Goal: Information Seeking & Learning: Find specific fact

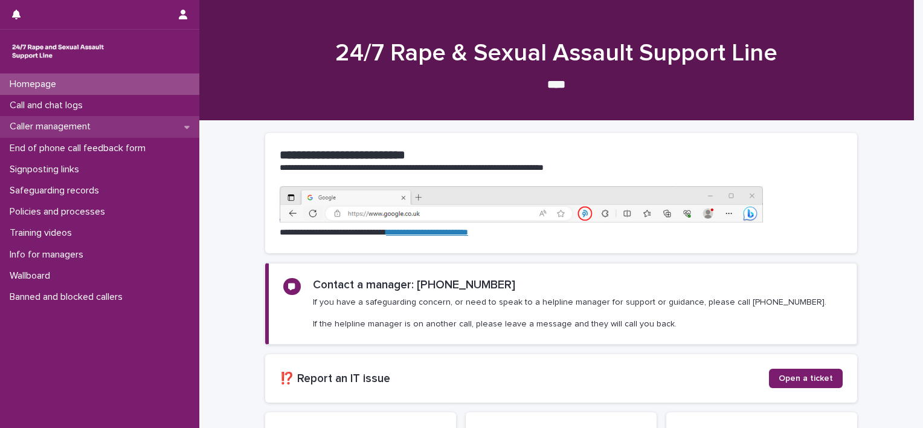
click at [56, 121] on p "Caller management" at bounding box center [52, 126] width 95 height 11
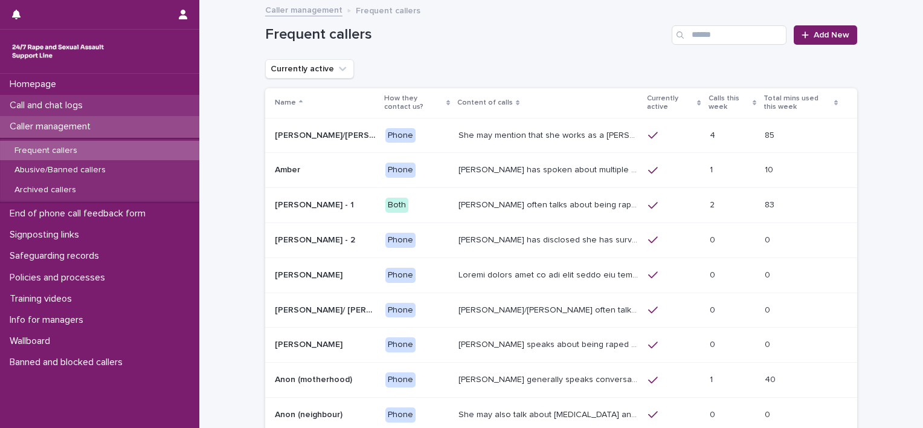
click at [53, 103] on p "Call and chat logs" at bounding box center [49, 105] width 88 height 11
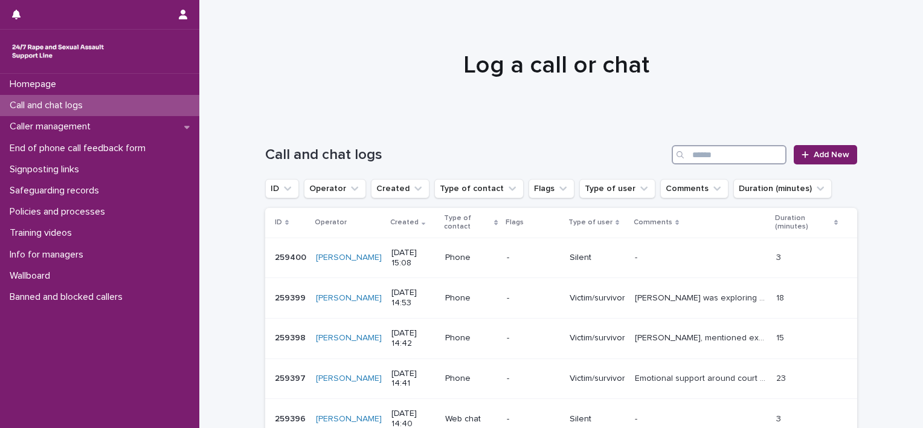
click at [710, 150] on input "Search" at bounding box center [729, 154] width 115 height 19
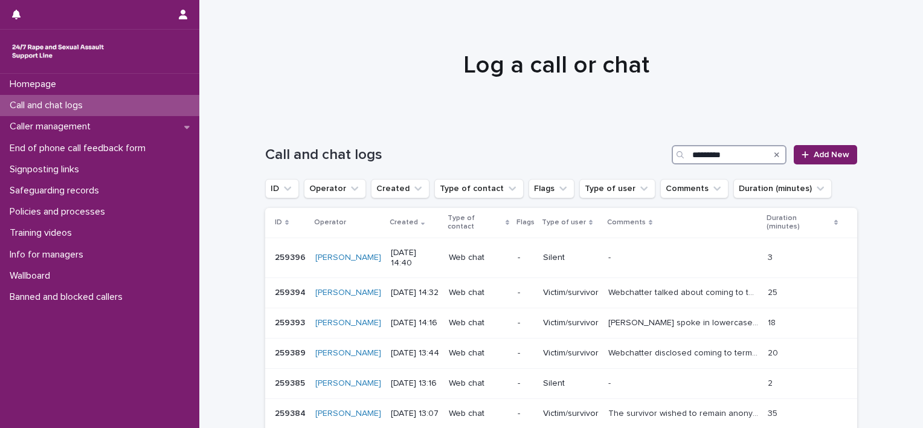
type input "*********"
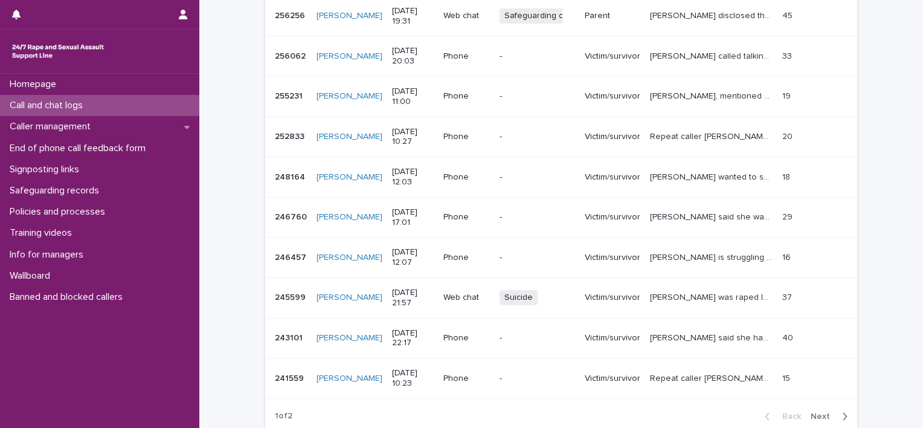
scroll to position [343, 0]
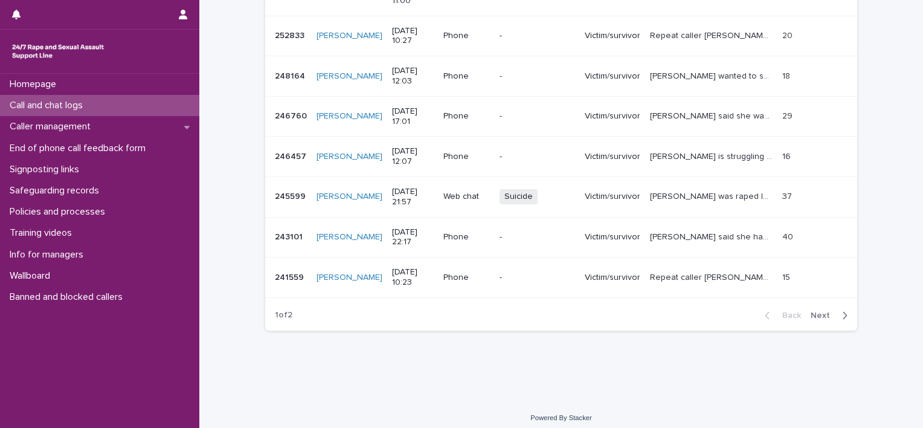
click at [820, 312] on span "Next" at bounding box center [824, 315] width 27 height 8
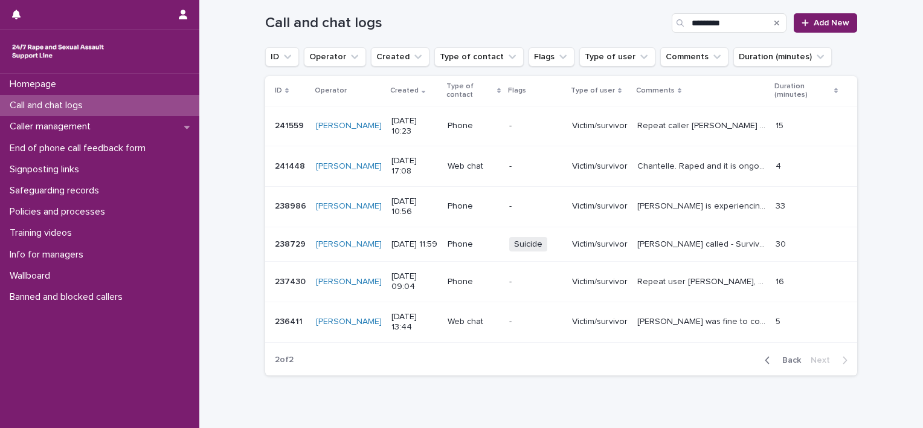
scroll to position [172, 0]
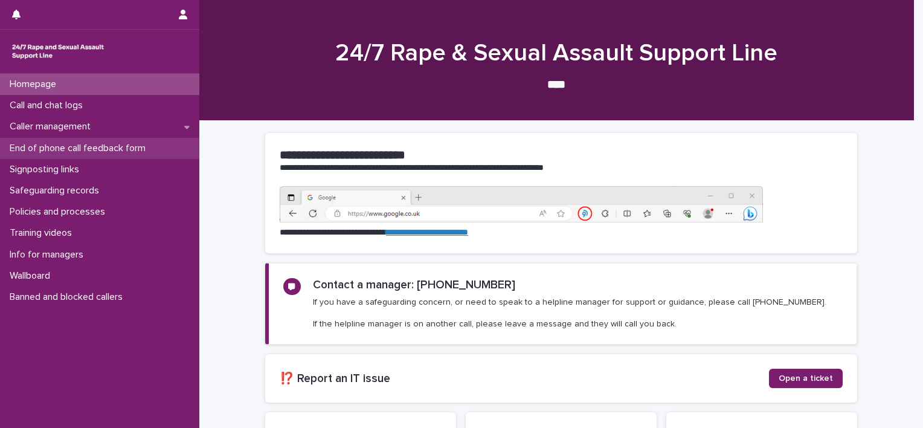
click at [52, 146] on p "End of phone call feedback form" at bounding box center [80, 148] width 150 height 11
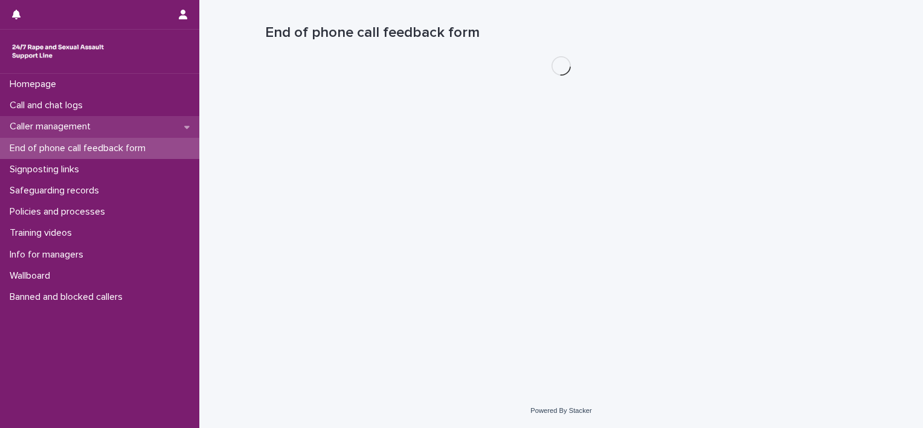
click at [56, 127] on p "Caller management" at bounding box center [52, 126] width 95 height 11
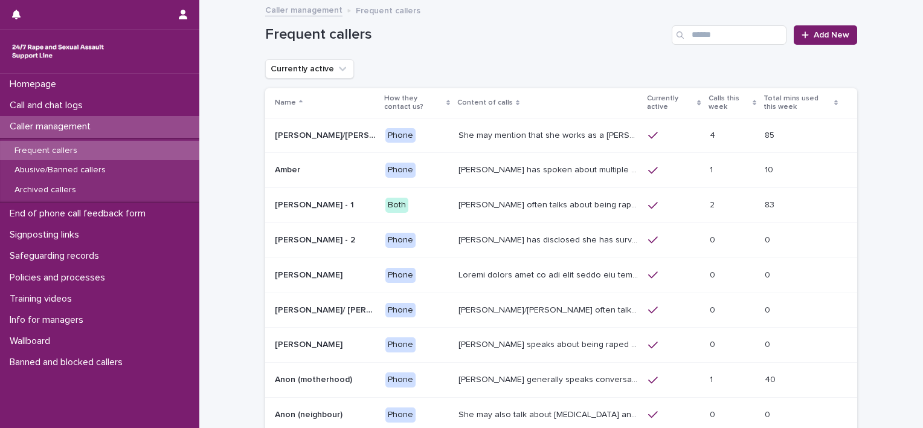
click at [733, 19] on div "Caller management Frequent callers" at bounding box center [561, 10] width 604 height 17
click at [730, 33] on input "Search" at bounding box center [729, 34] width 115 height 19
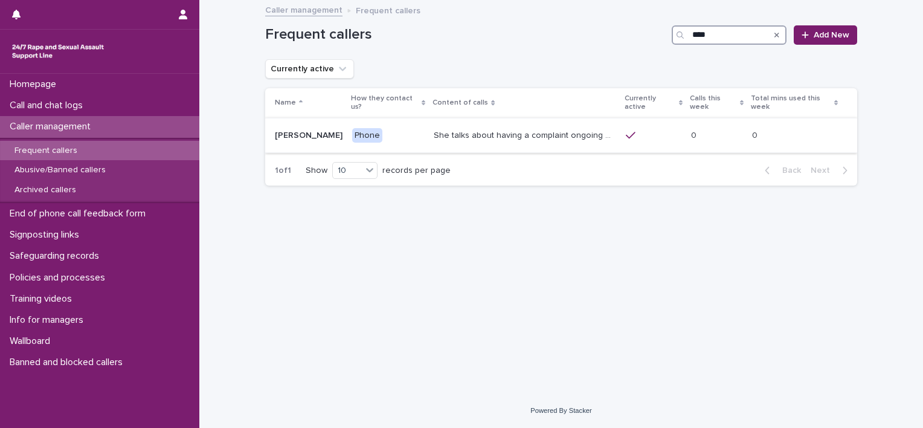
type input "****"
click at [511, 128] on p "She talks about having a complaint ongoing with the police, and may mention tha…" at bounding box center [526, 134] width 185 height 13
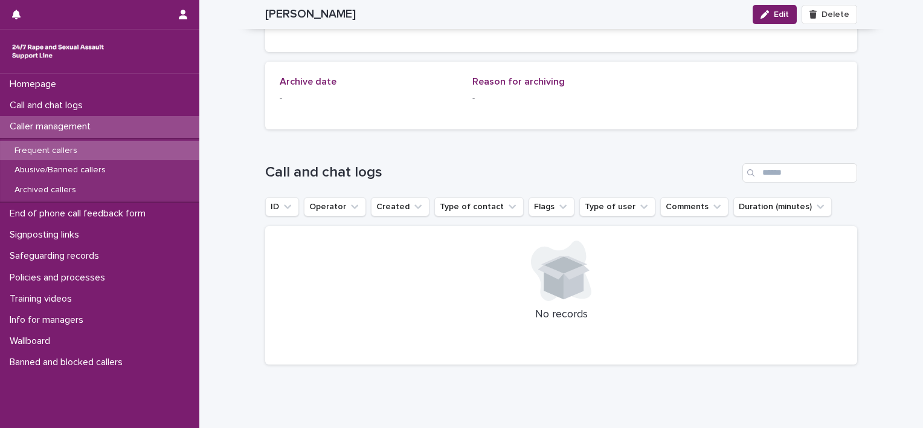
scroll to position [874, 0]
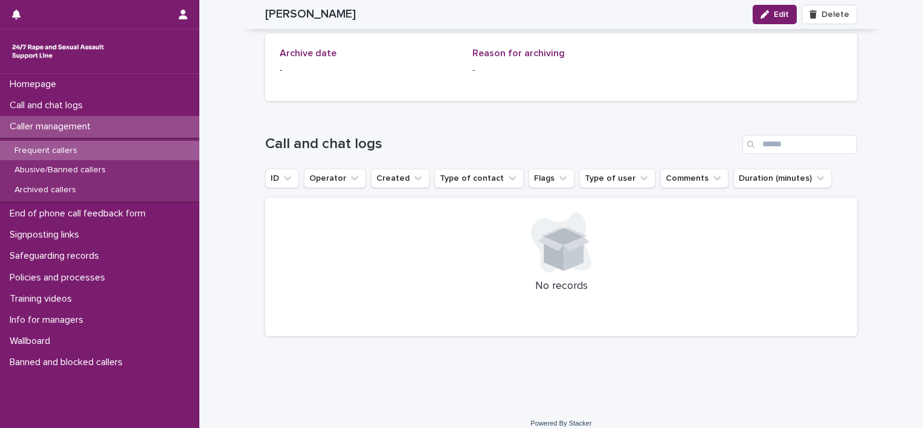
drag, startPoint x: 205, startPoint y: 341, endPoint x: 236, endPoint y: 255, distance: 90.9
